Goal: Check status

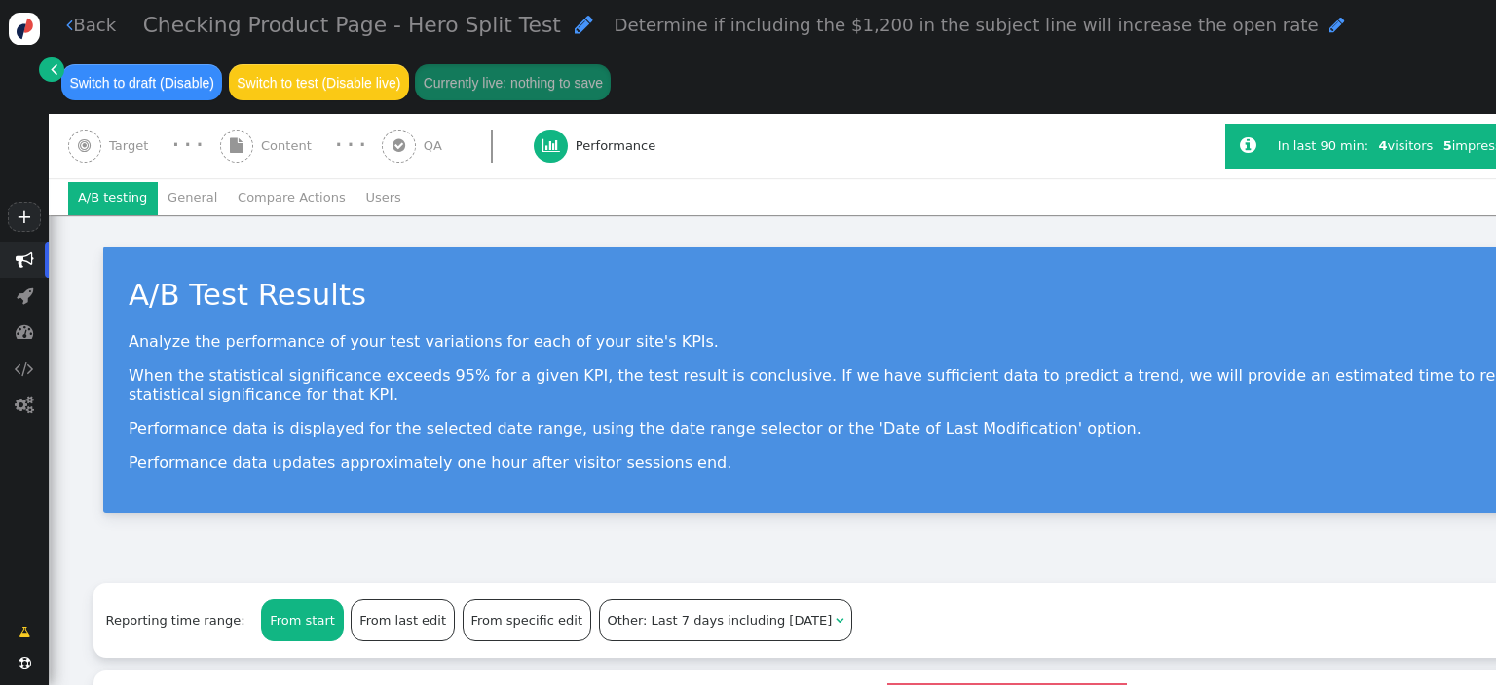
click at [580, 147] on span "Performance" at bounding box center [620, 145] width 88 height 19
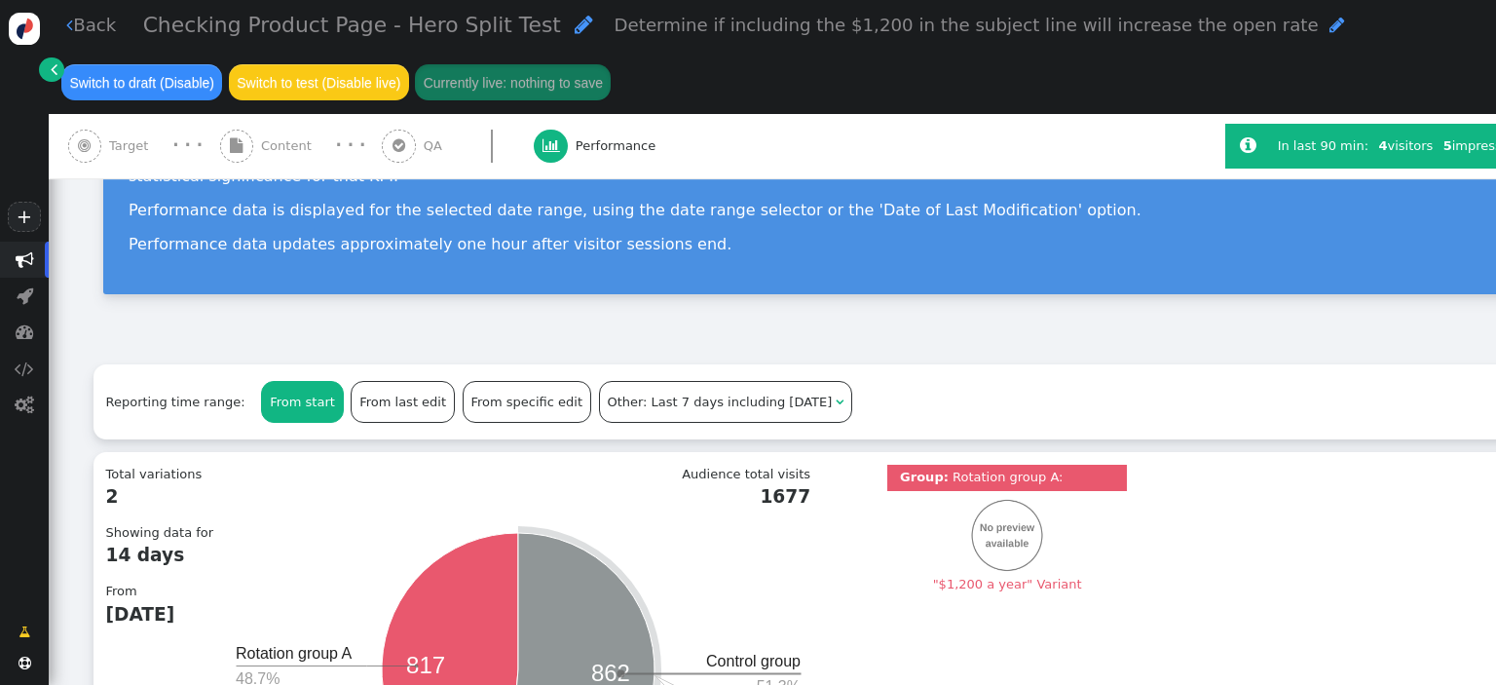
scroll to position [584, 0]
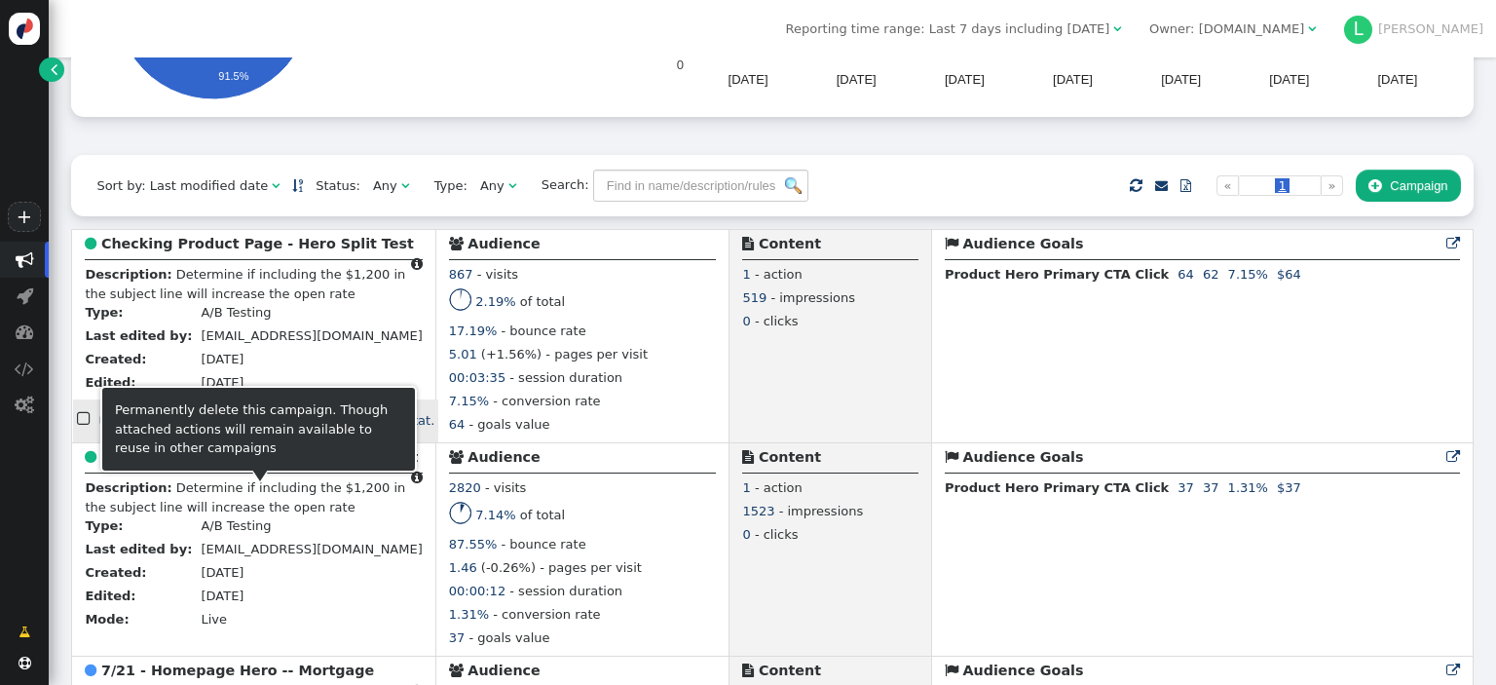
scroll to position [390, 0]
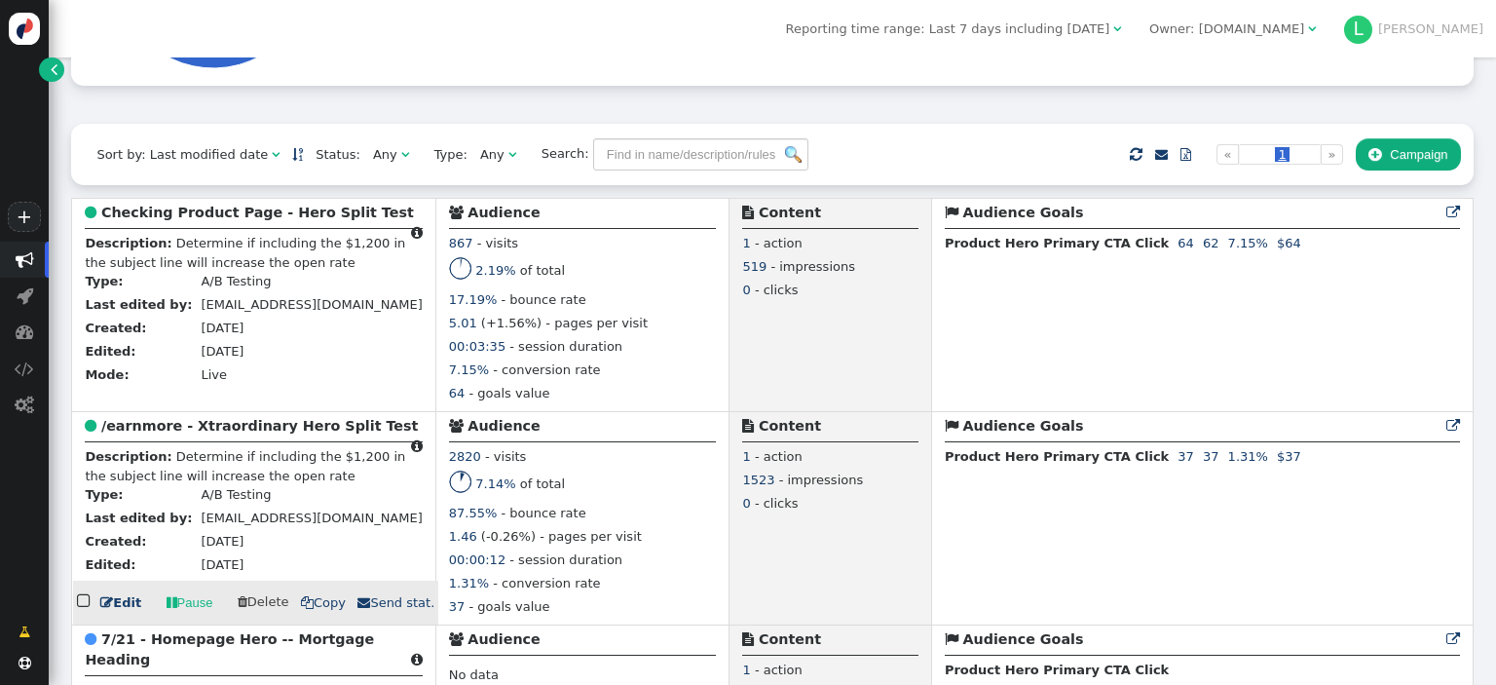
click at [279, 433] on b "/earnmore - Xtraordinary Hero Split Test" at bounding box center [259, 426] width 317 height 16
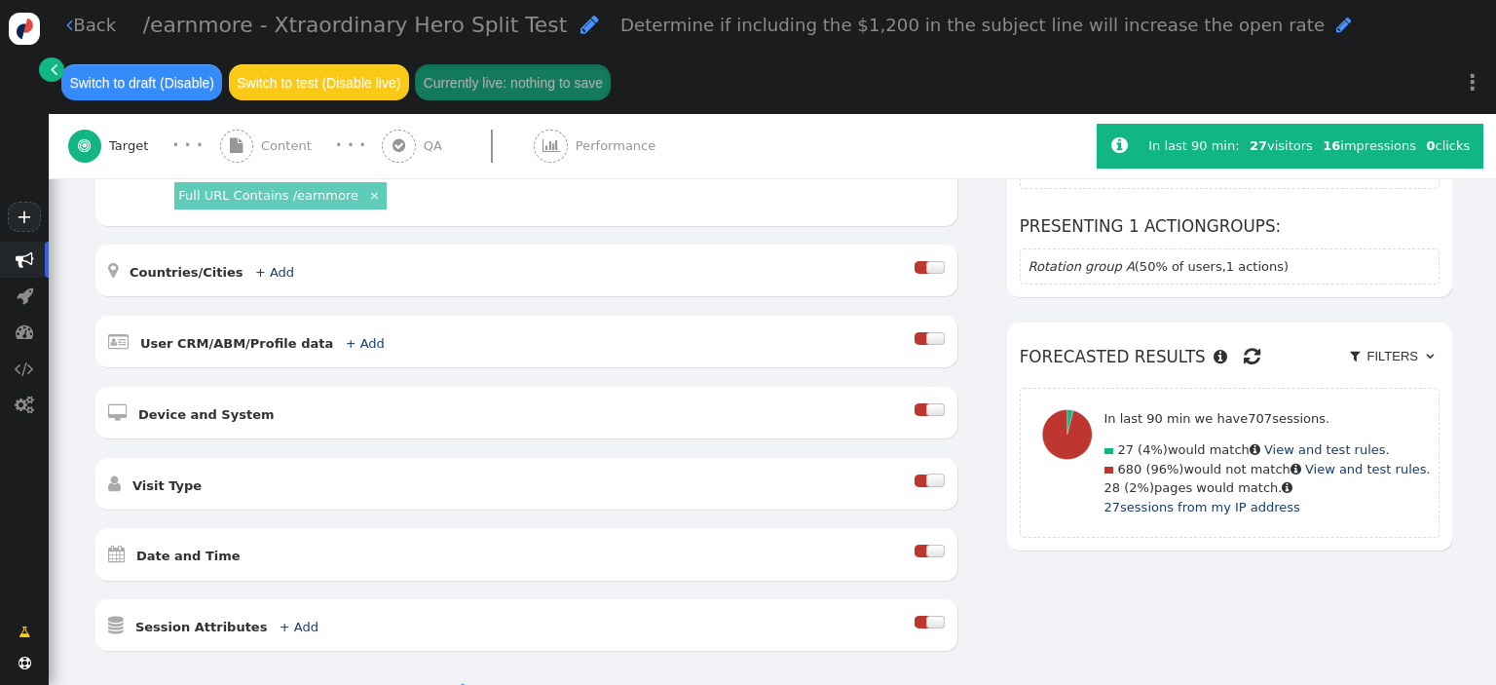
scroll to position [390, 0]
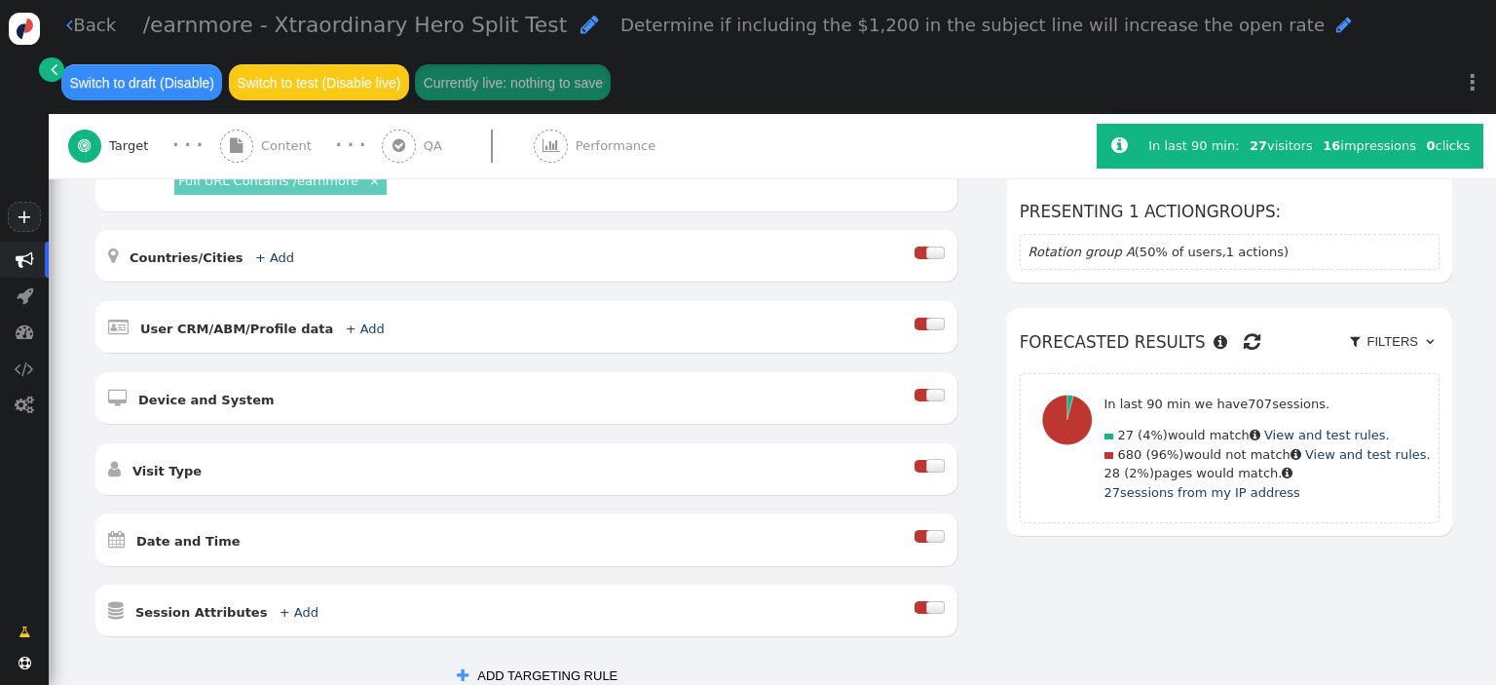
click at [576, 153] on span "Performance" at bounding box center [620, 145] width 88 height 19
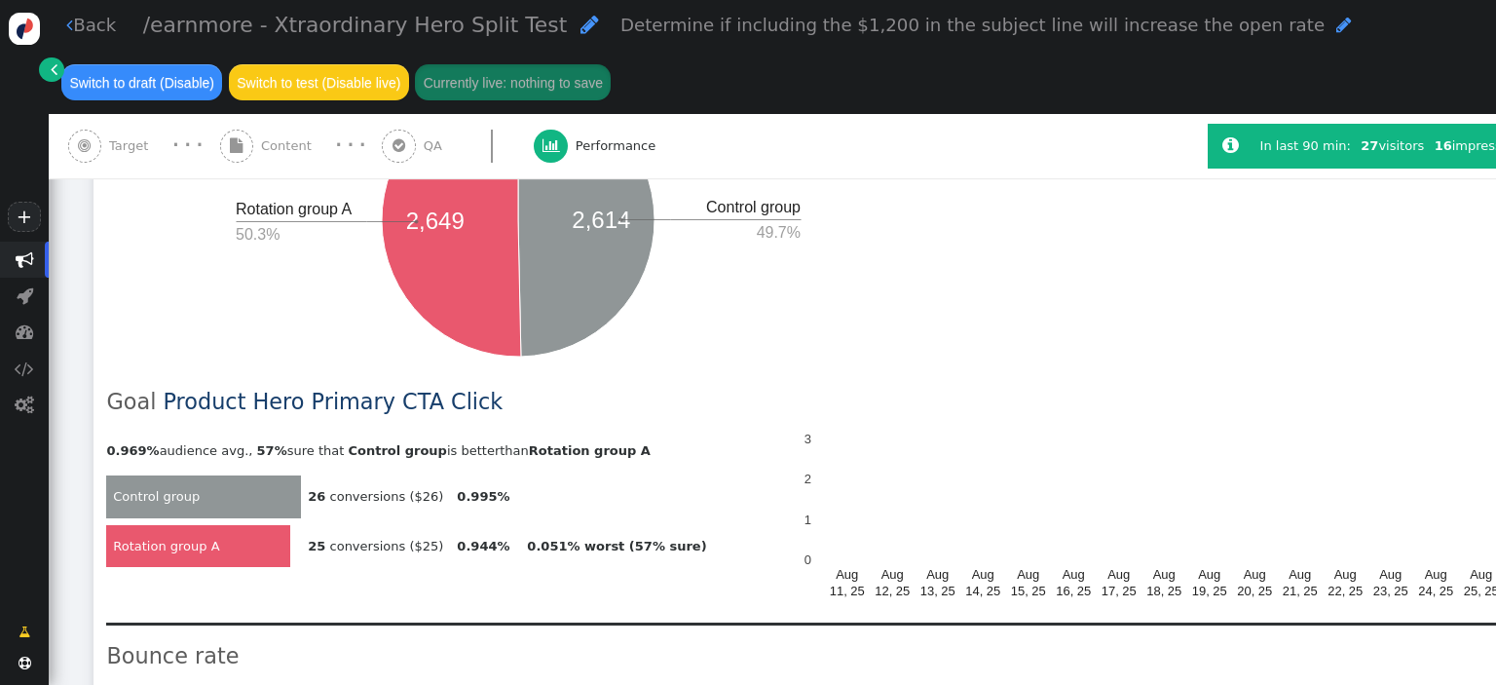
scroll to position [779, 0]
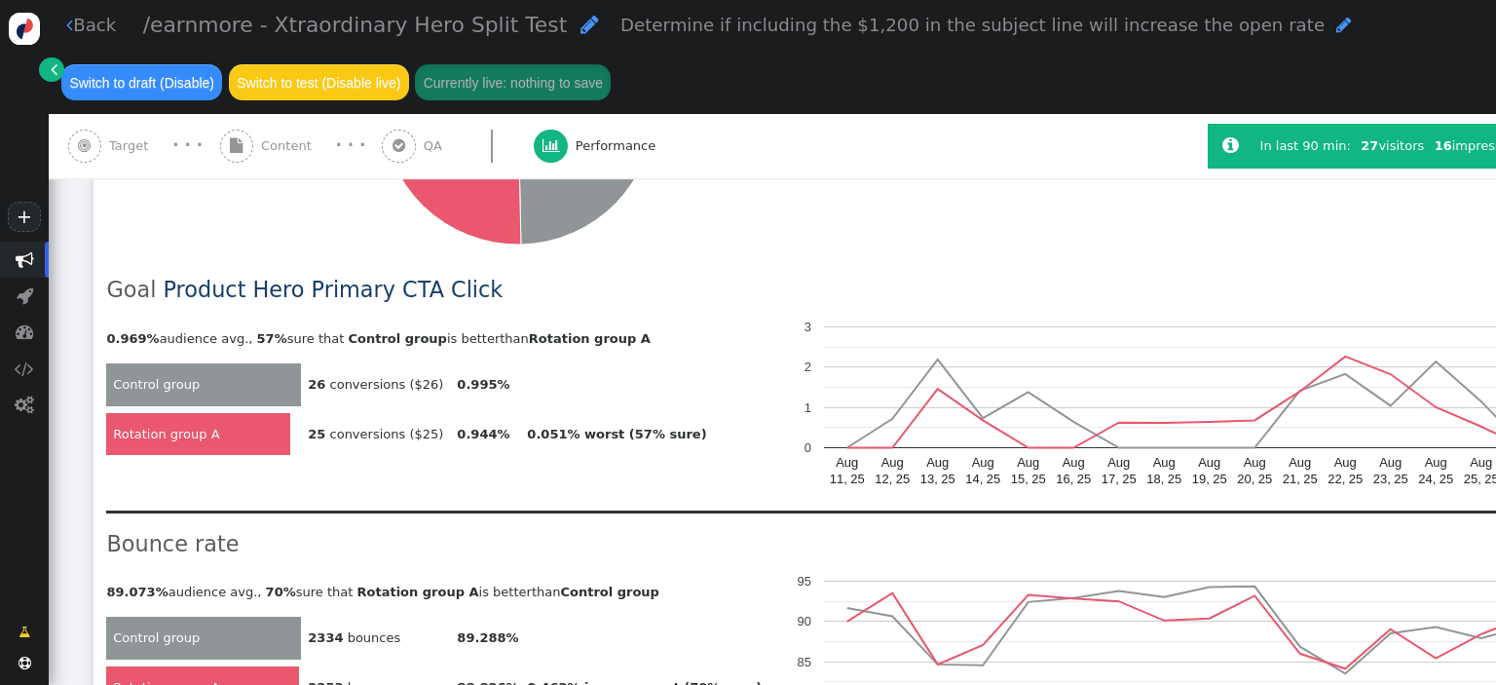
click at [18, 262] on span "" at bounding box center [25, 259] width 19 height 19
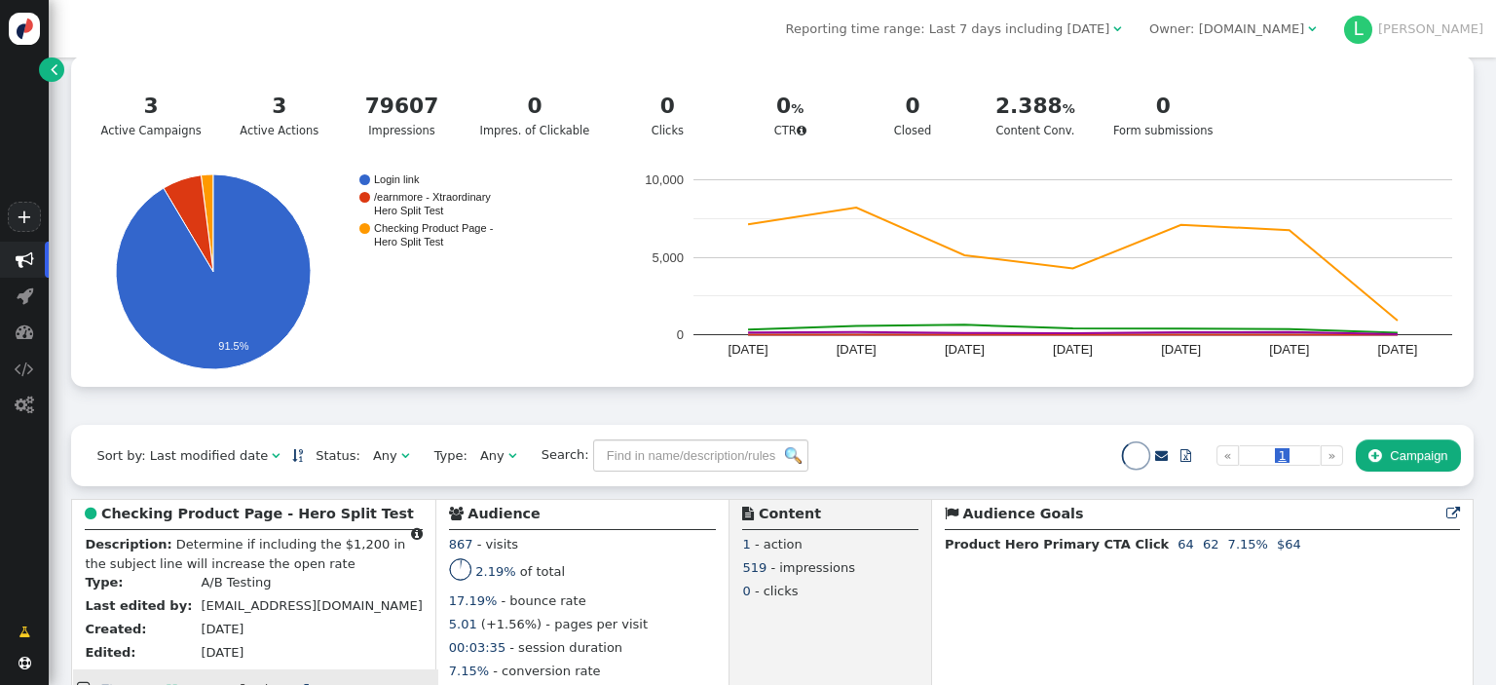
scroll to position [292, 0]
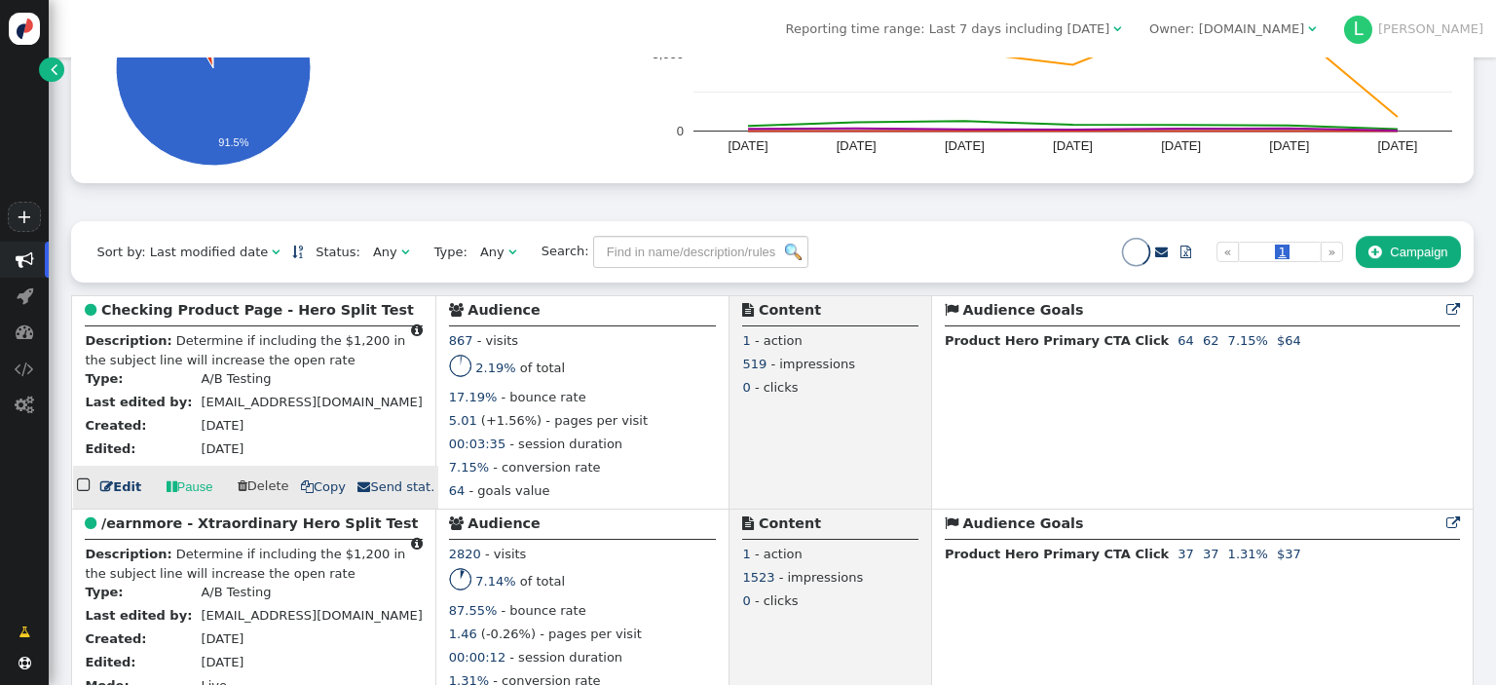
click at [245, 317] on b "Checking Product Page - Hero Split Test" at bounding box center [257, 310] width 313 height 16
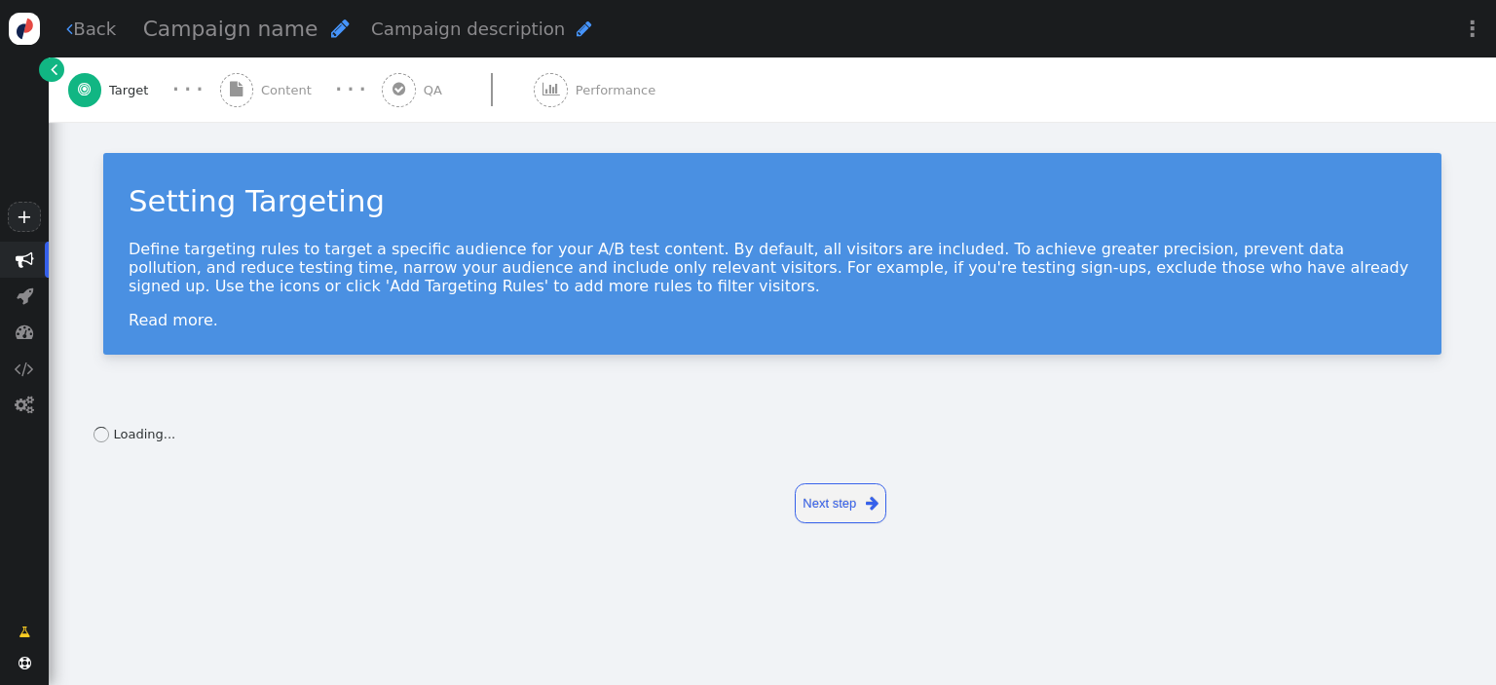
click at [581, 78] on div " Performance" at bounding box center [599, 89] width 130 height 64
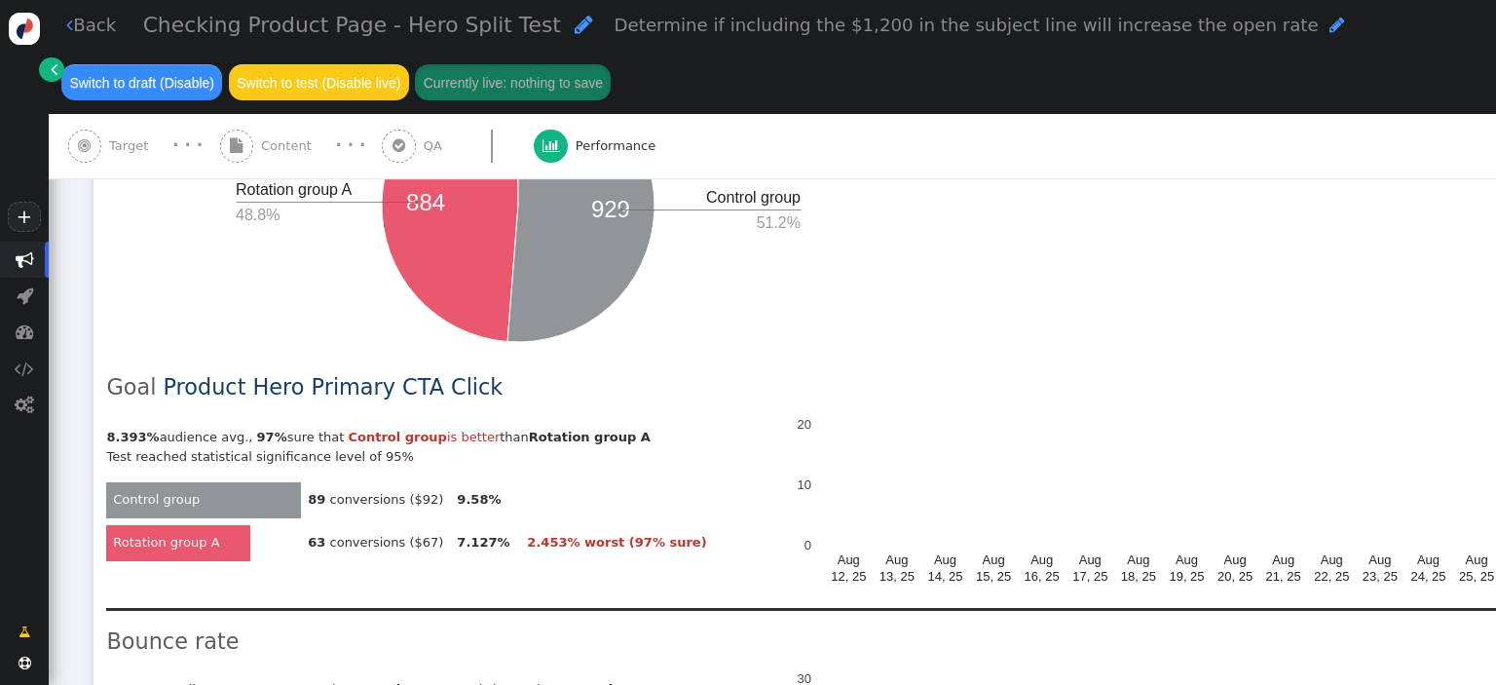
scroll to position [738, 0]
